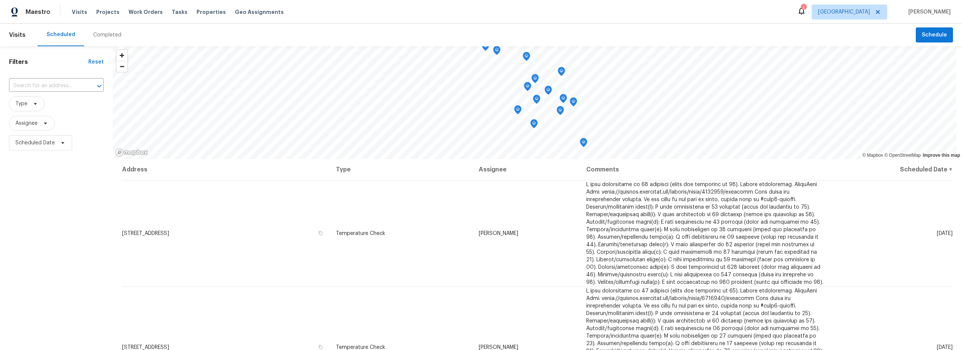
scroll to position [383, 0]
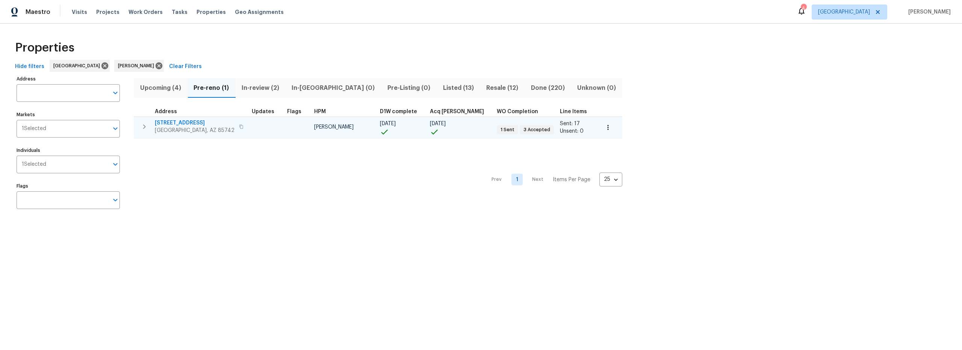
click at [198, 123] on span "5141 W Aquamarine St" at bounding box center [195, 123] width 80 height 8
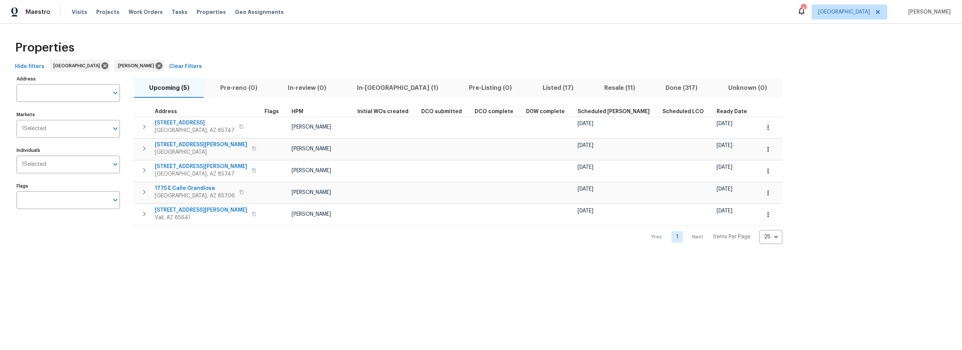
click at [593, 89] on span "Resale (11)" at bounding box center [619, 88] width 53 height 11
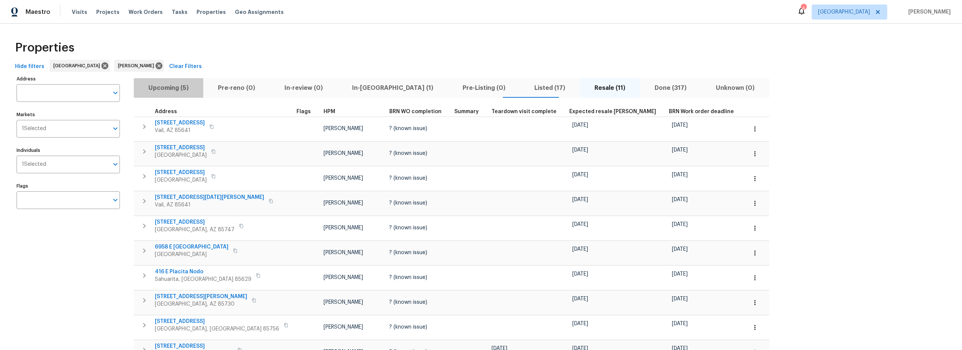
click at [175, 91] on span "Upcoming (5)" at bounding box center [168, 88] width 60 height 11
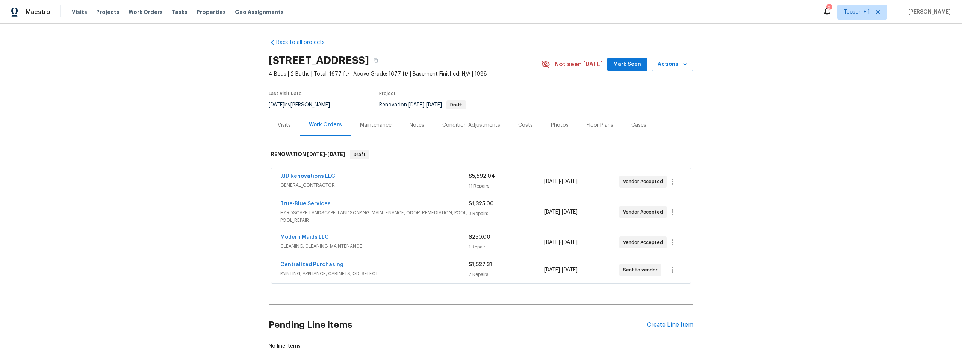
click at [411, 122] on div "Notes" at bounding box center [417, 125] width 15 height 8
